Goal: Complete application form

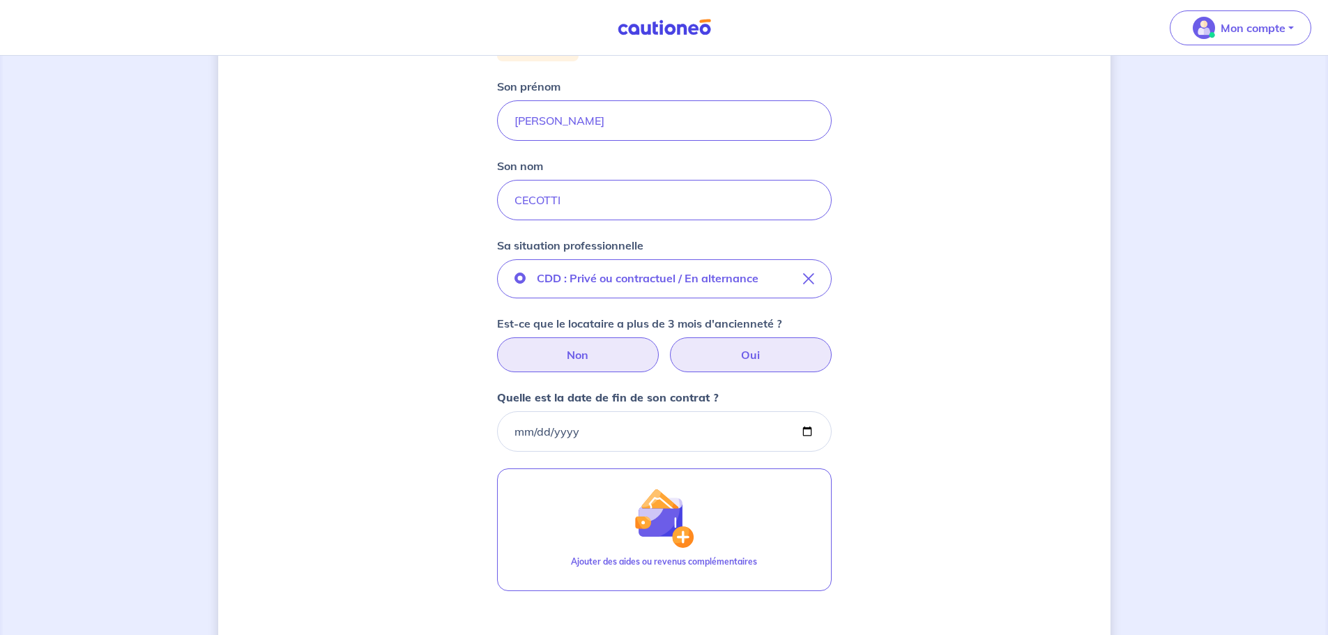
click at [616, 354] on label "Non" at bounding box center [578, 354] width 162 height 35
click at [659, 346] on input "Non" at bounding box center [663, 341] width 9 height 9
radio input "true"
click at [562, 432] on input "Quelle est la date de fin de son contrat ?" at bounding box center [664, 431] width 335 height 40
click at [509, 430] on input "Quelle est la date de fin de son contrat ?" at bounding box center [664, 431] width 335 height 40
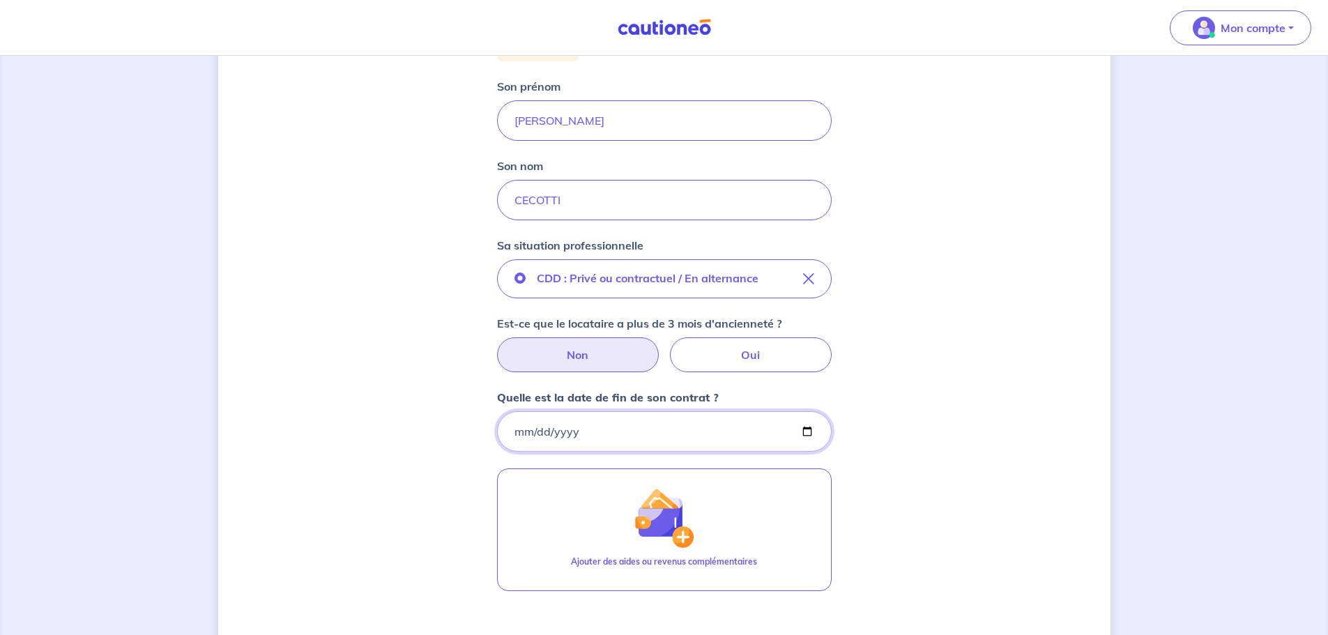
click at [514, 433] on input "Quelle est la date de fin de son contrat ?" at bounding box center [664, 431] width 335 height 40
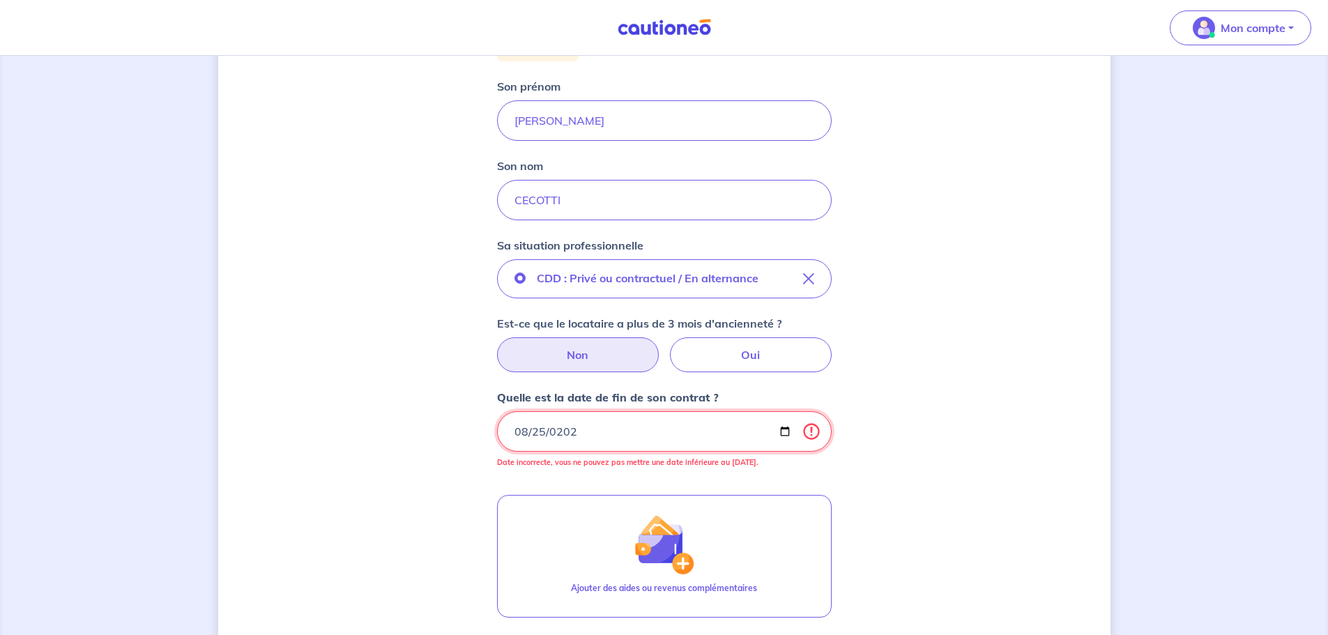
type input "[DATE]"
click at [723, 472] on div "Quelle est la date de fin de son contrat ? [DATE] Date incorrecte, vous ne pouv…" at bounding box center [664, 433] width 335 height 89
click at [515, 431] on input "[DATE]" at bounding box center [664, 431] width 335 height 40
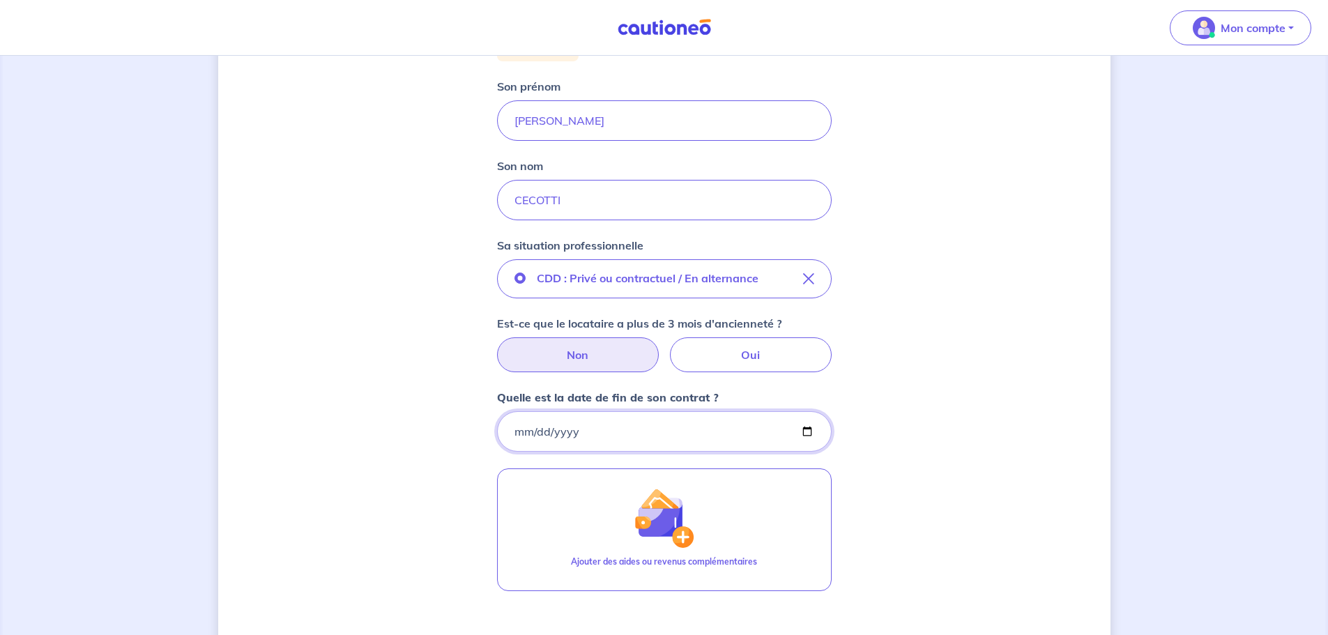
type input "[DATE]"
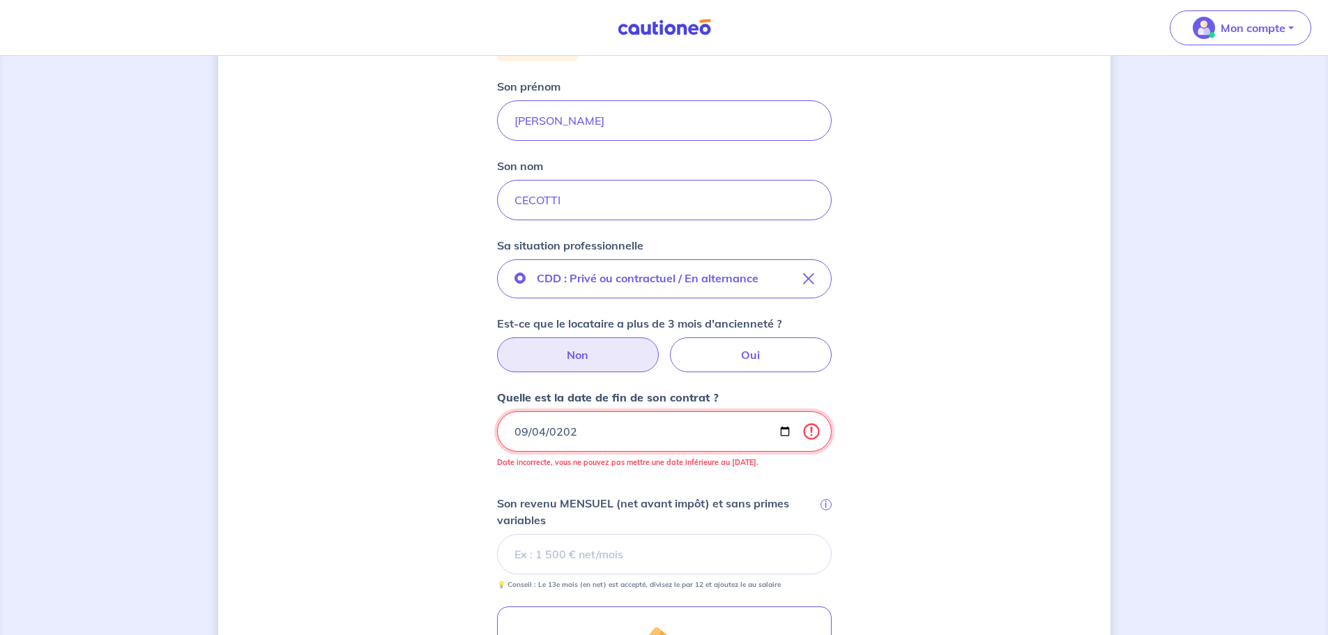
type input "[DATE]"
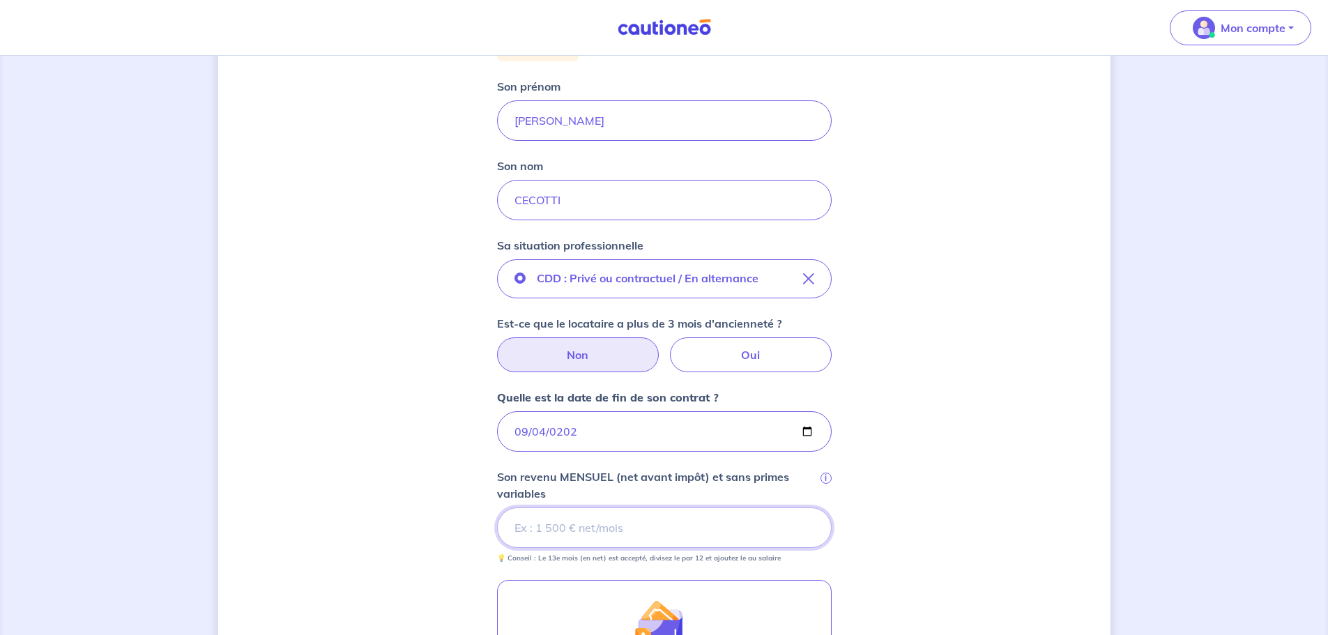
click at [558, 536] on input "Son revenu MENSUEL (net avant impôt) et sans primes variables i" at bounding box center [664, 527] width 335 height 40
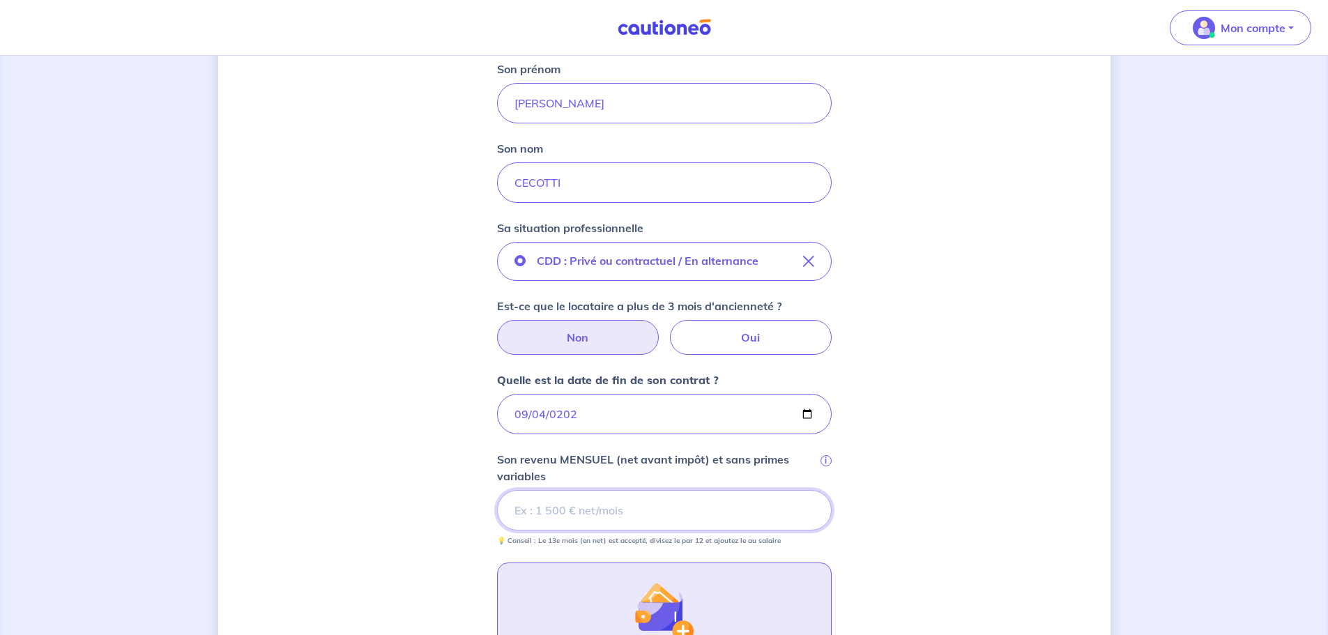
scroll to position [209, 0]
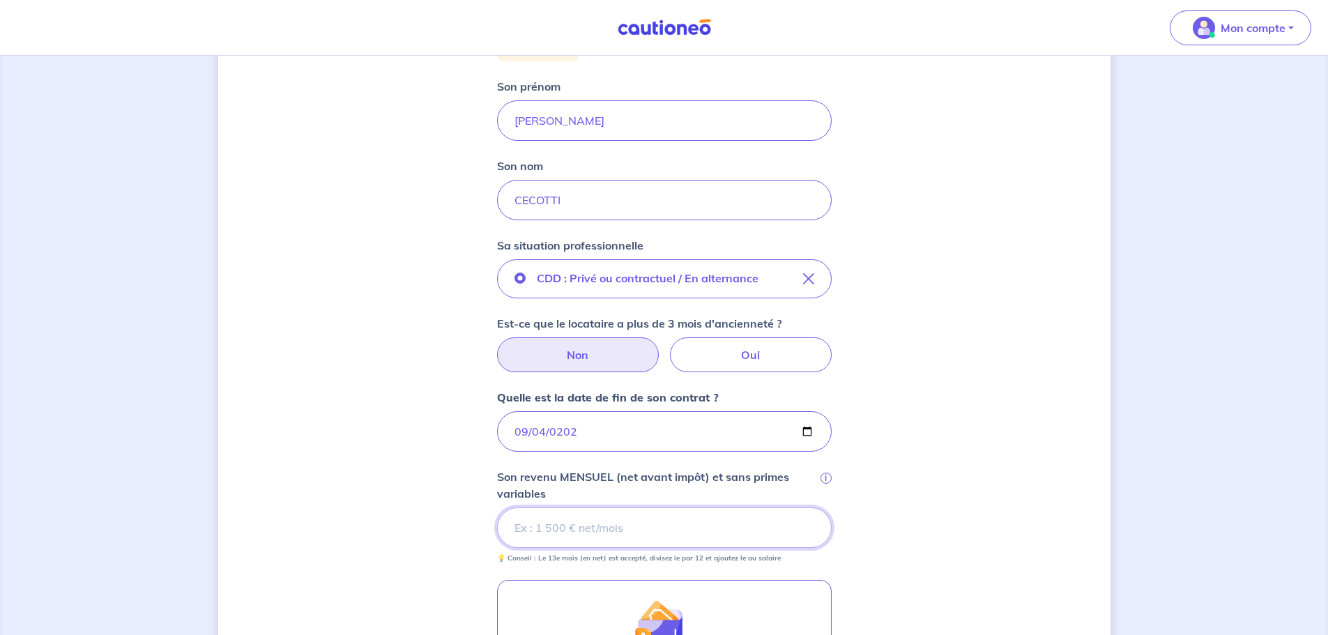
click at [553, 528] on input "Son revenu MENSUEL (net avant impôt) et sans primes variables i" at bounding box center [664, 527] width 335 height 40
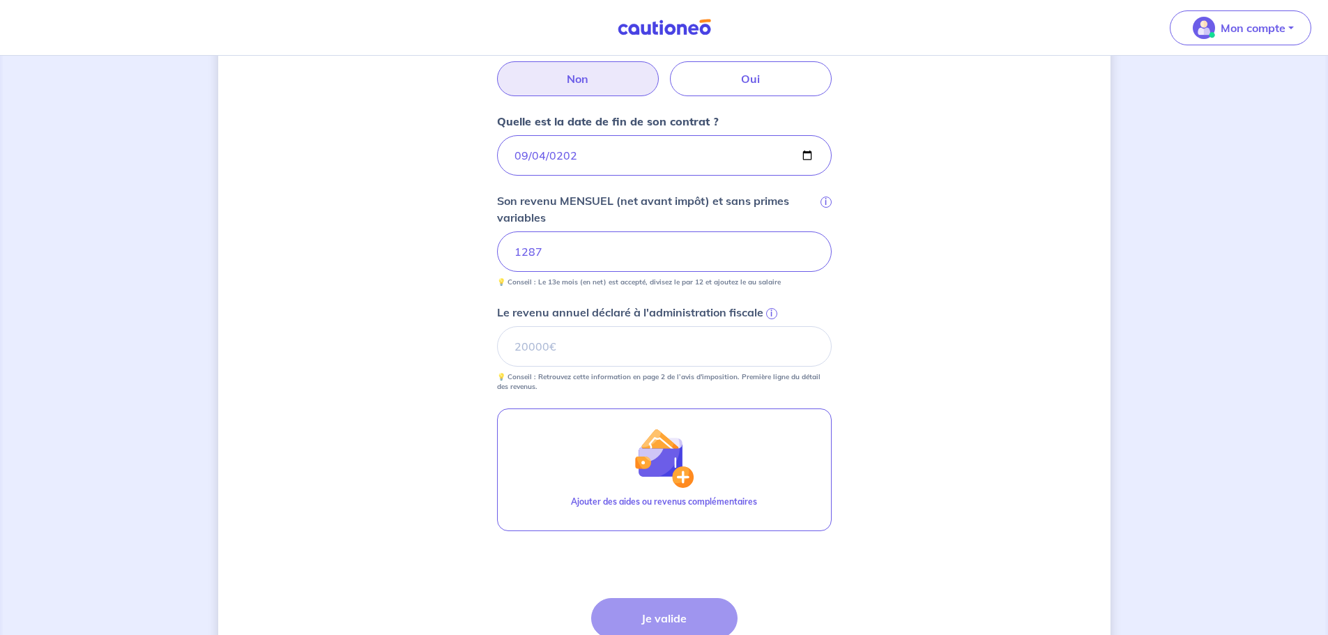
scroll to position [488, 0]
click at [618, 613] on div "Étape Précédente Précédent Je valide Je valide" at bounding box center [664, 641] width 146 height 92
click at [526, 341] on input "Le revenu annuel déclaré à l'administration fiscale i" at bounding box center [664, 343] width 335 height 40
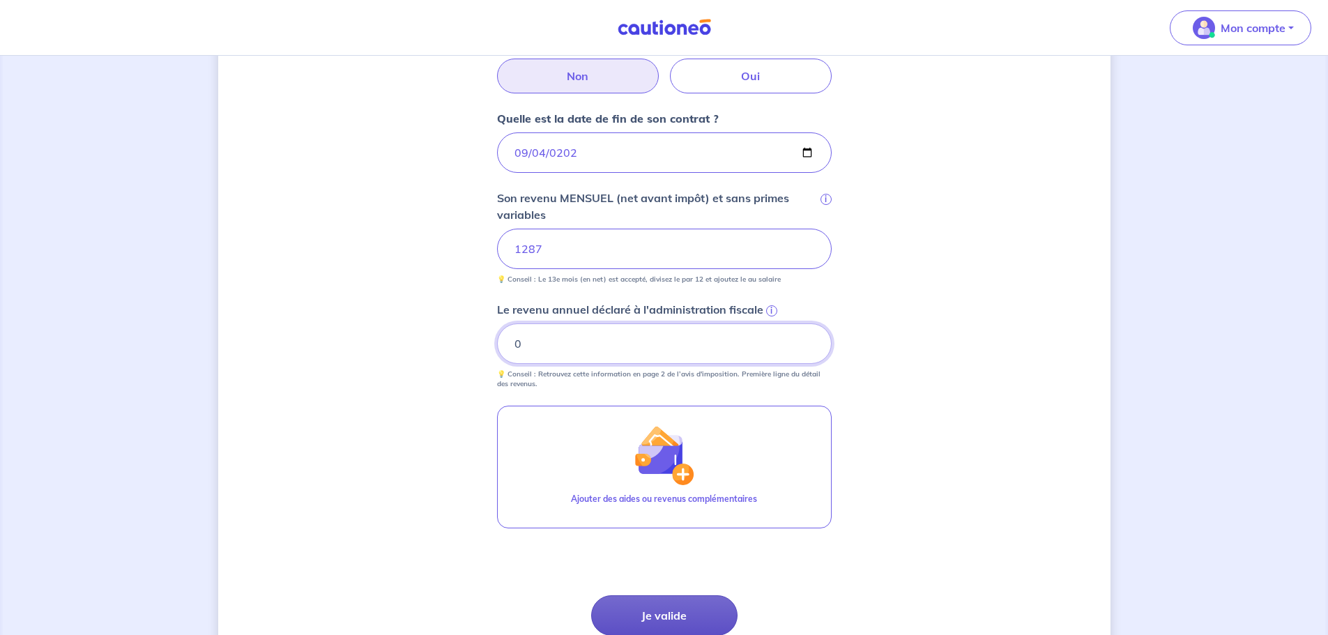
type input "0"
click at [648, 618] on button "Je valide" at bounding box center [664, 615] width 146 height 40
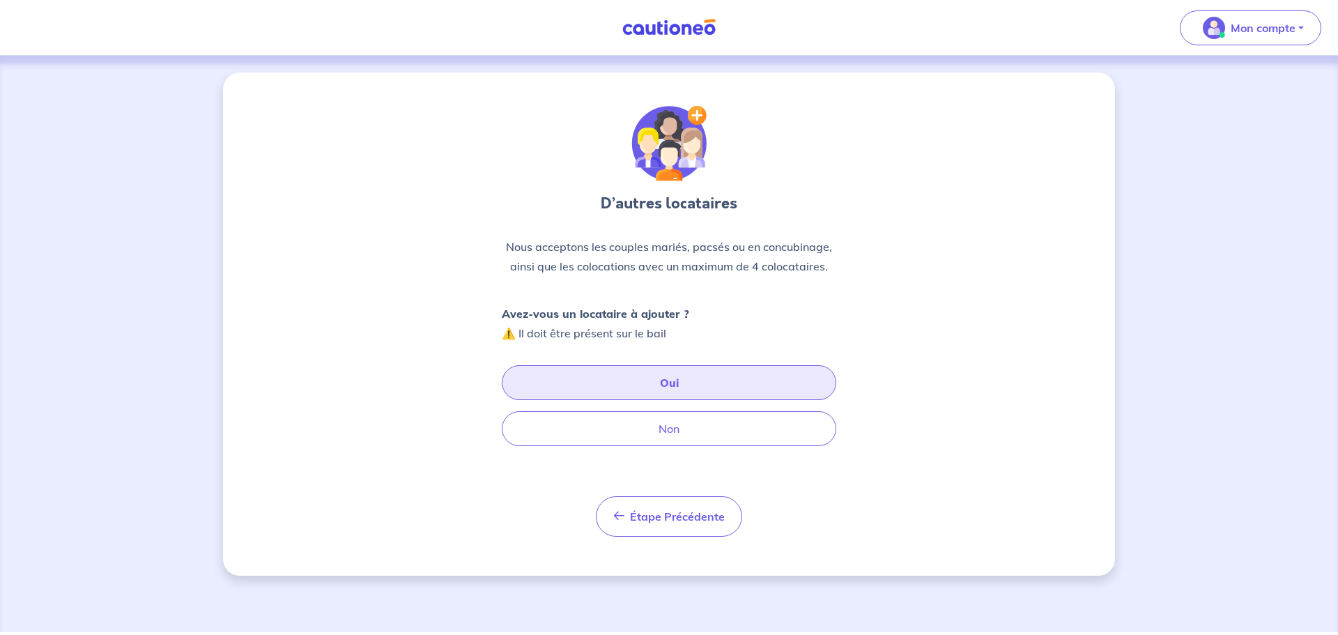
click at [603, 389] on button "Oui" at bounding box center [669, 382] width 335 height 35
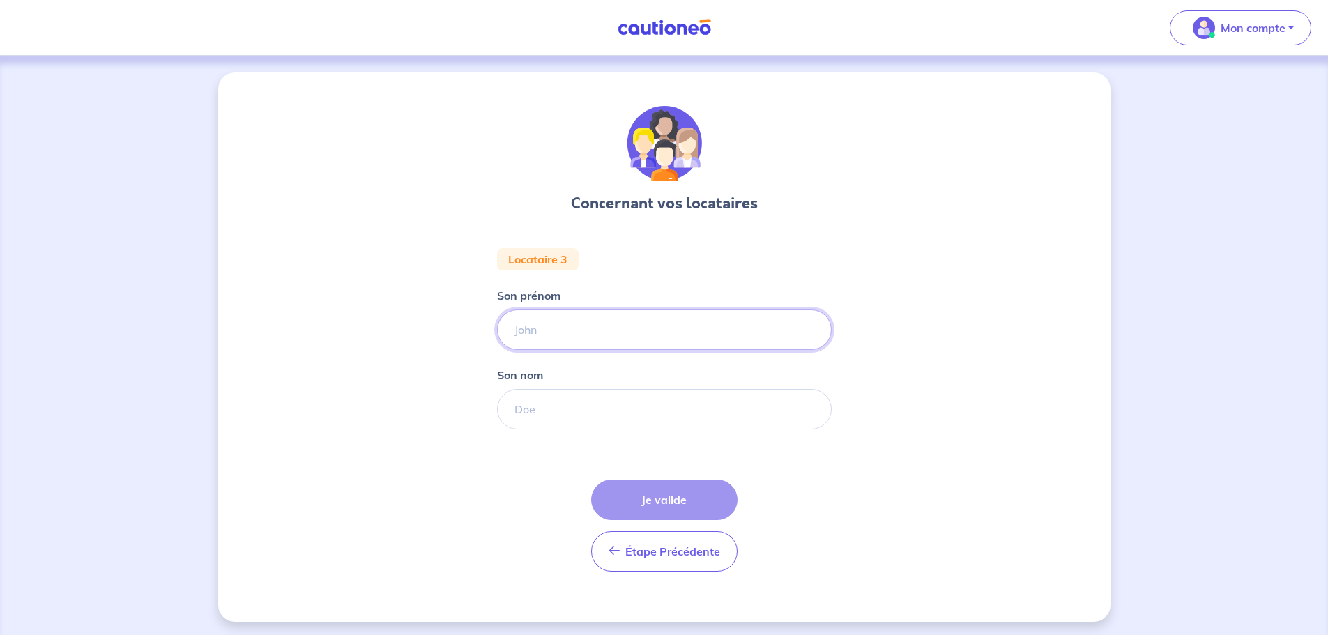
click at [607, 316] on input "Son prénom" at bounding box center [664, 329] width 335 height 40
click at [527, 326] on input "BATIEN" at bounding box center [664, 329] width 335 height 40
type input "BASTIEN"
click at [533, 408] on input "Son nom" at bounding box center [664, 409] width 335 height 40
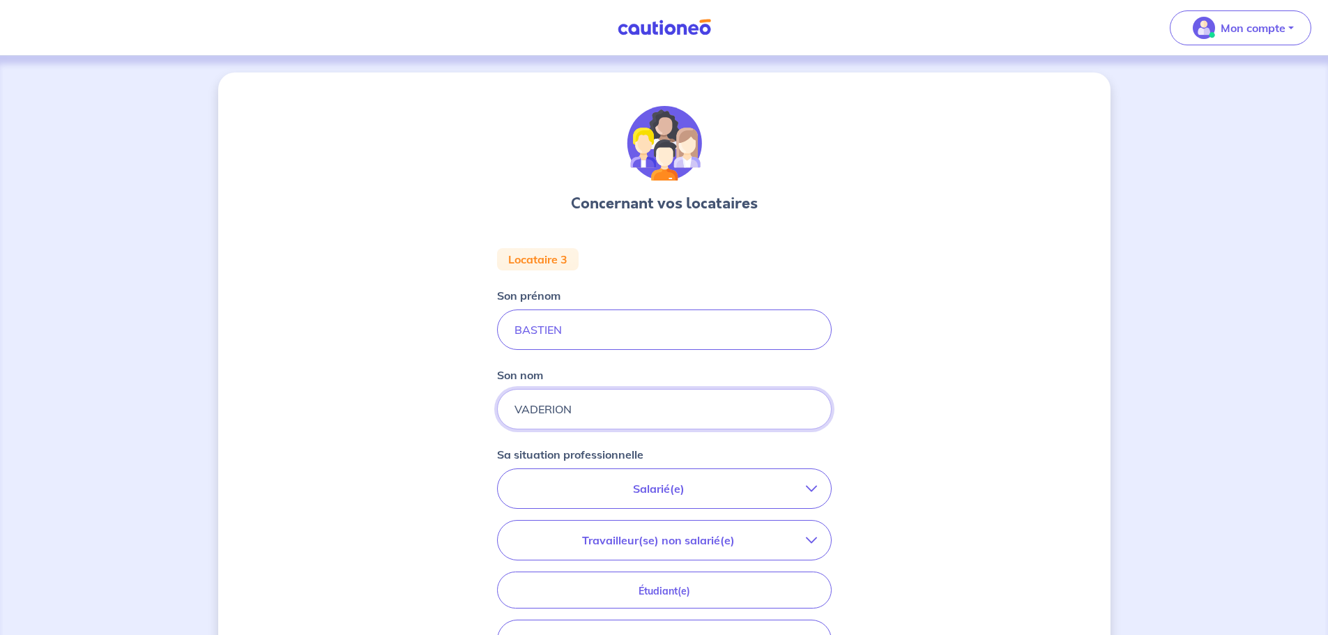
type input "VADERION"
click at [638, 496] on p "Salarié(e)" at bounding box center [659, 488] width 294 height 17
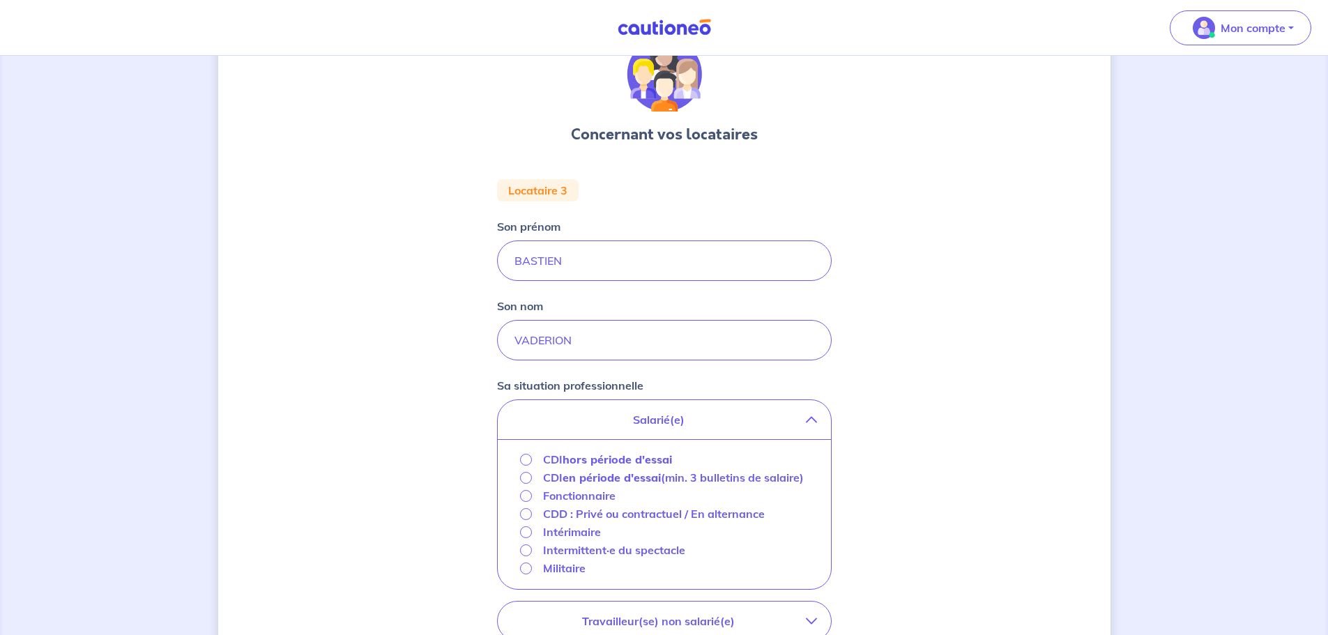
scroll to position [70, 0]
click at [615, 521] on p "CDD : Privé ou contractuel / En alternance" at bounding box center [654, 513] width 222 height 17
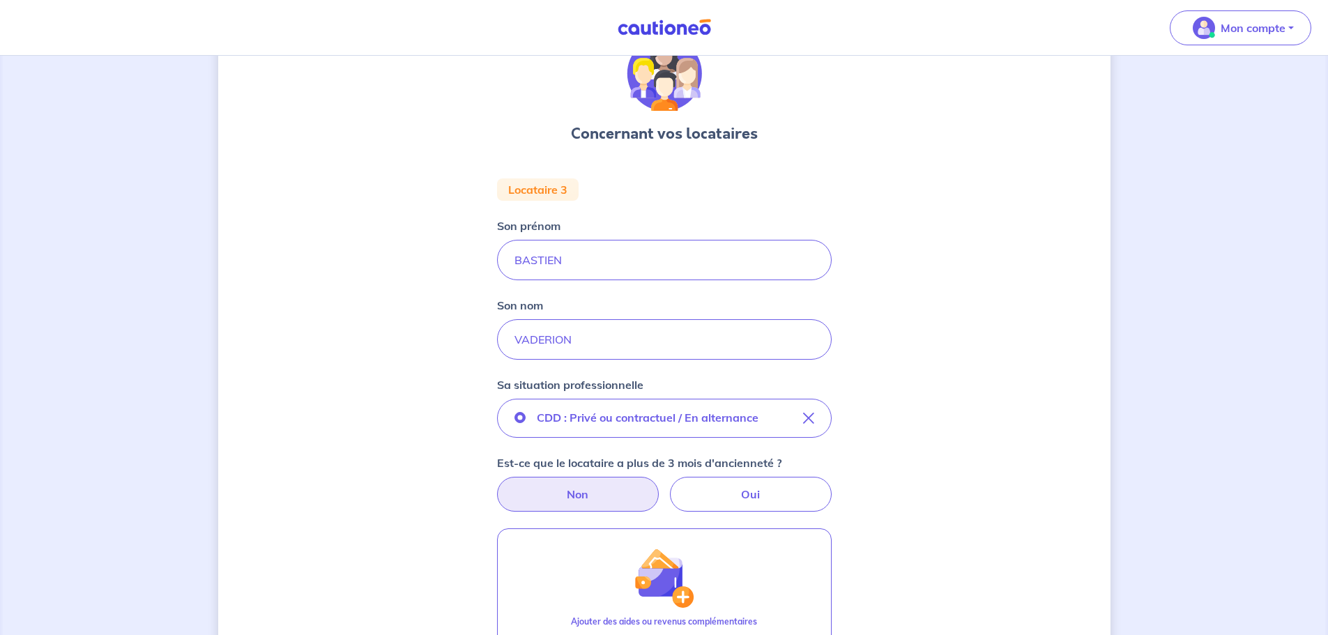
click at [599, 491] on label "Non" at bounding box center [578, 494] width 162 height 35
click at [659, 486] on input "Non" at bounding box center [663, 481] width 9 height 9
radio input "true"
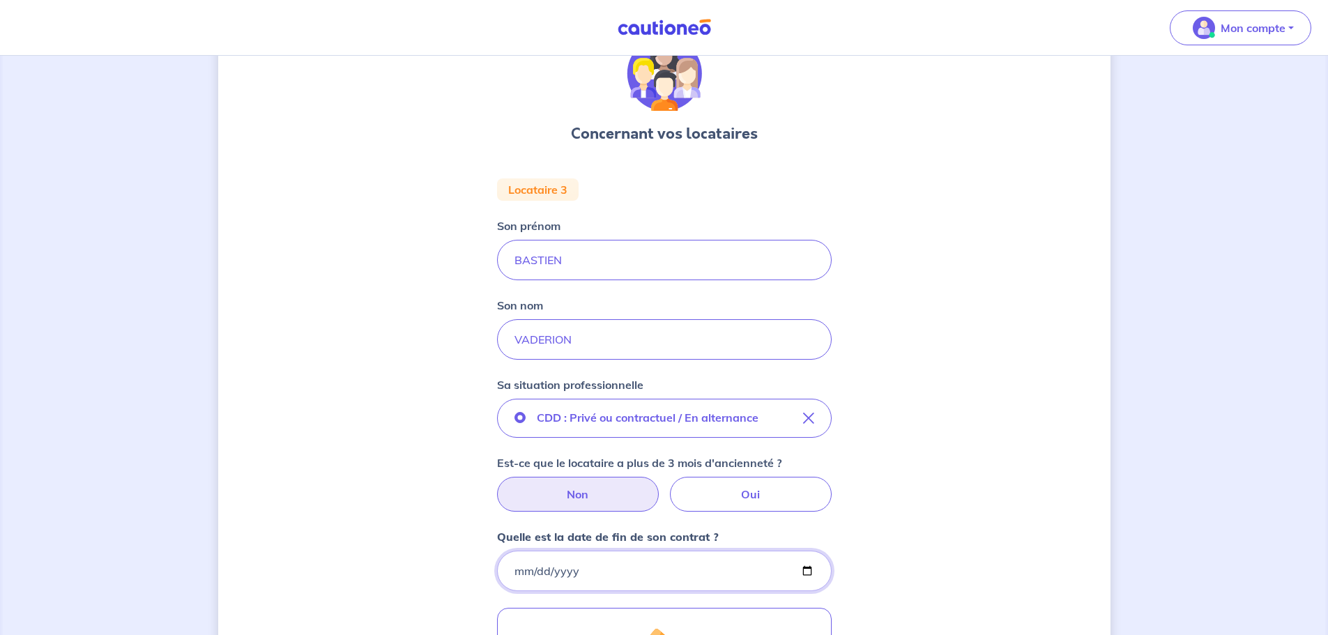
click at [585, 582] on input "Quelle est la date de fin de son contrat ?" at bounding box center [664, 571] width 335 height 40
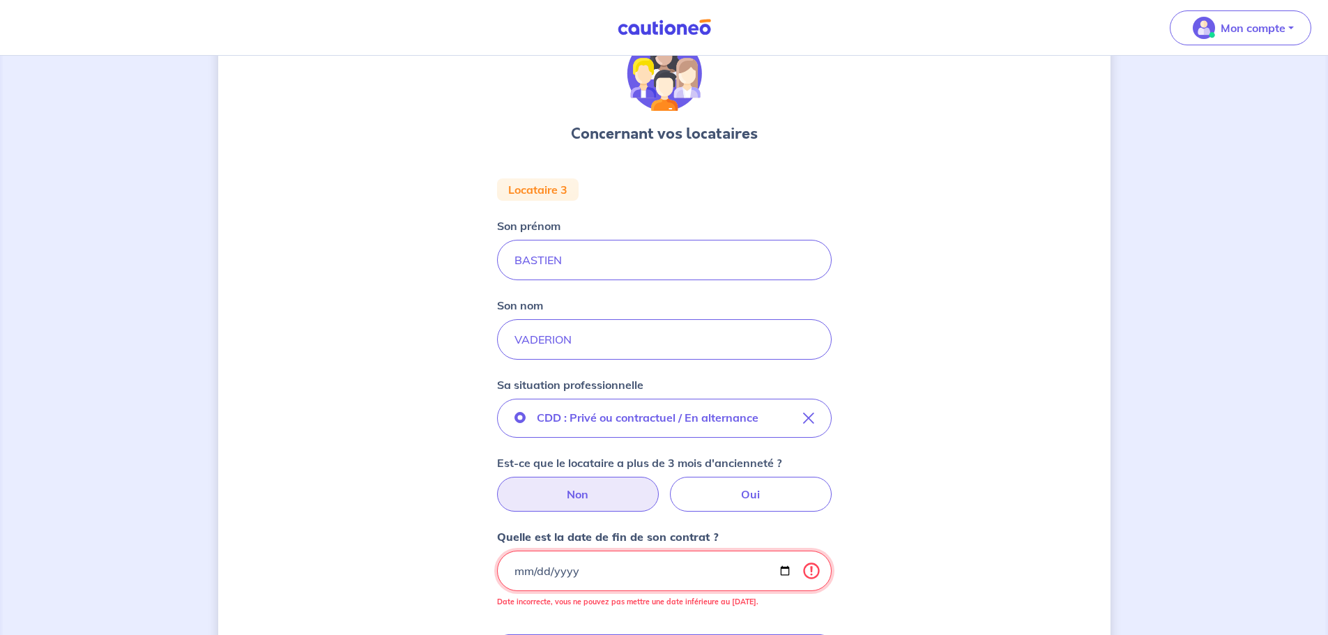
type input "0207-09-08"
type input "[DATE]"
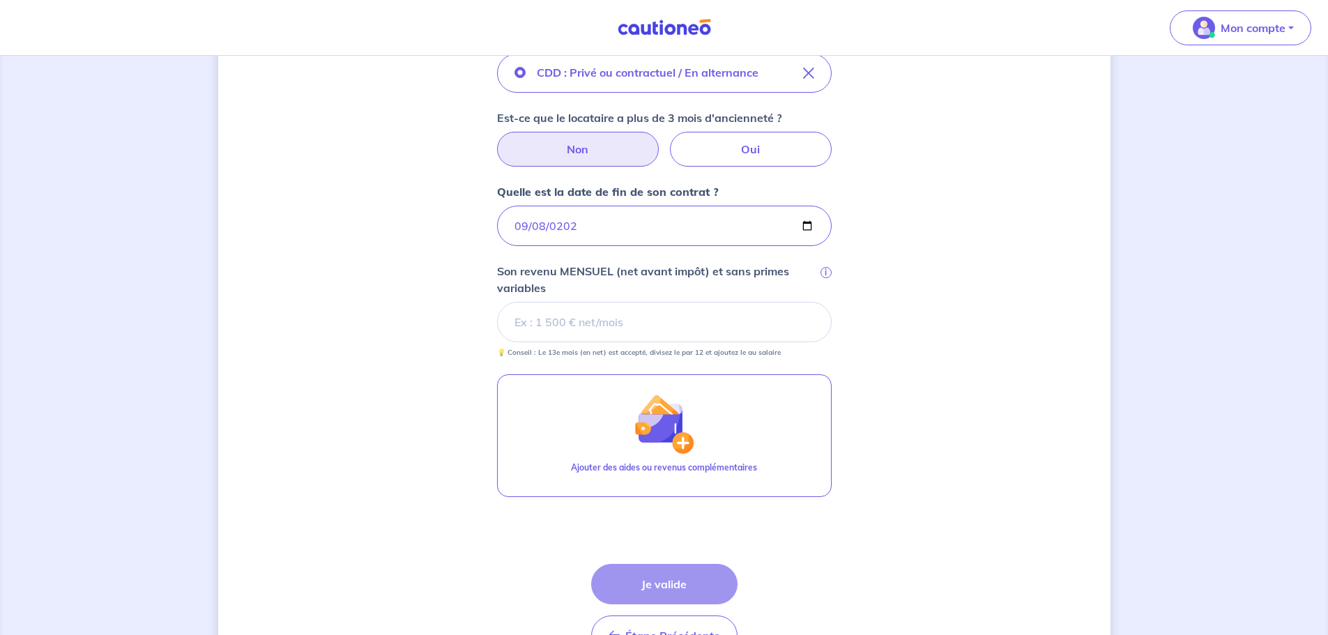
scroll to position [420, 0]
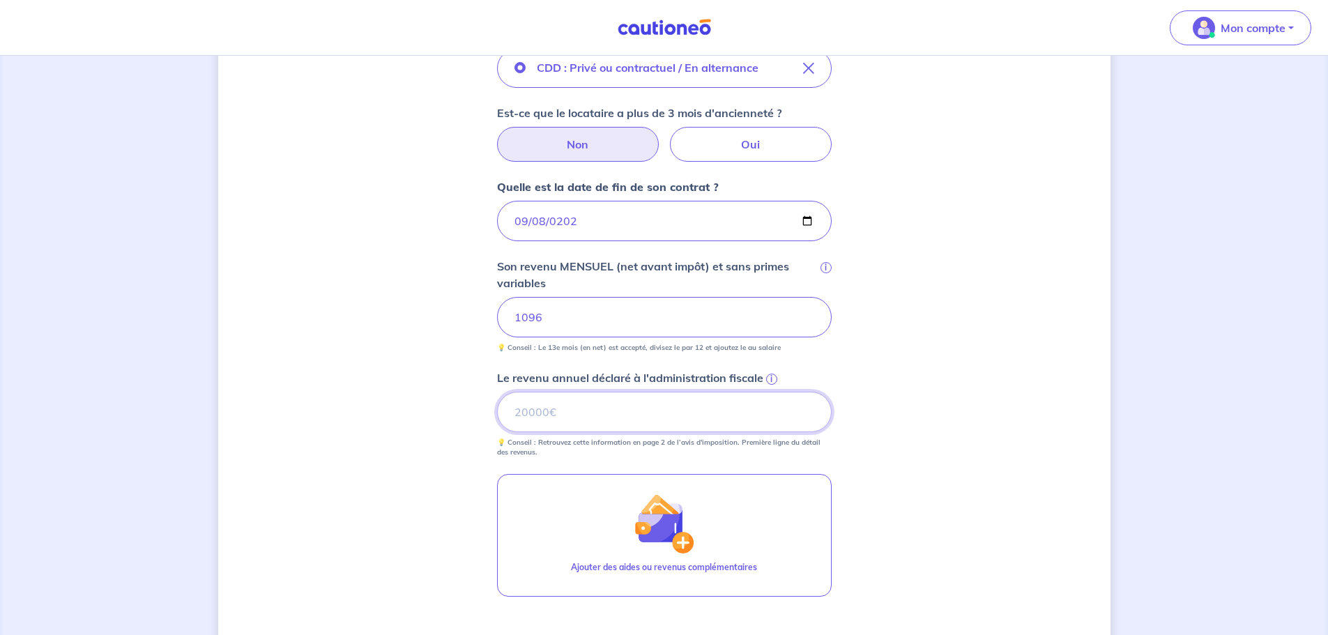
click at [551, 408] on input "Le revenu annuel déclaré à l'administration fiscale i" at bounding box center [664, 412] width 335 height 40
type input "0"
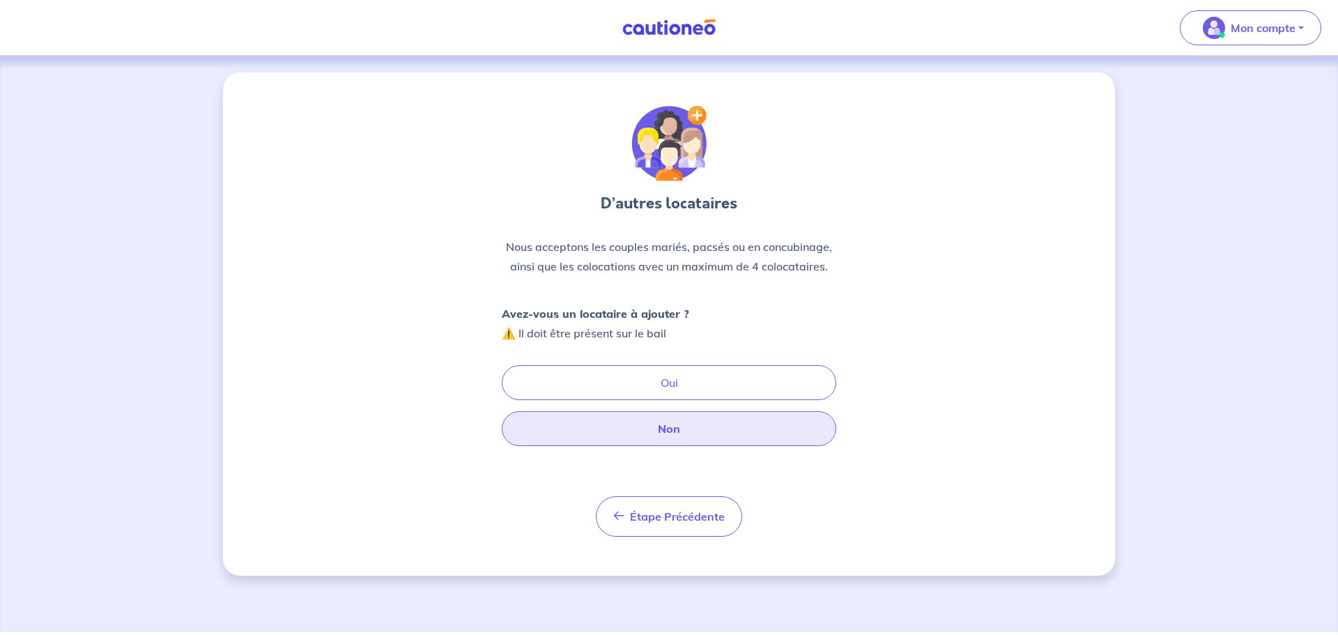
click at [590, 436] on button "Non" at bounding box center [669, 428] width 335 height 35
